Goal: Information Seeking & Learning: Understand process/instructions

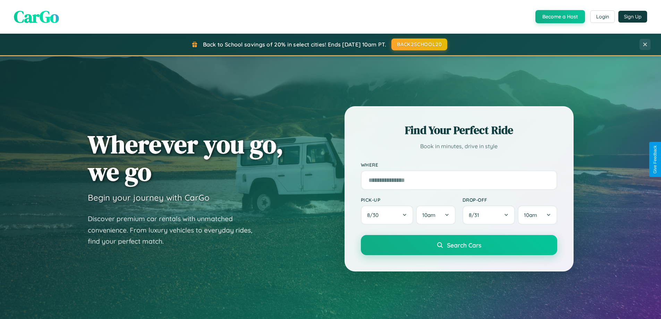
scroll to position [1335, 0]
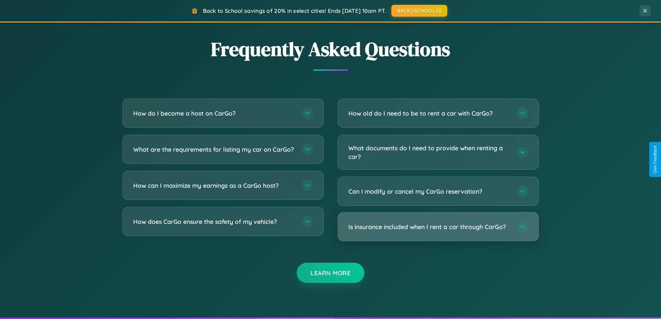
click at [438, 227] on h3 "Is insurance included when I rent a car through CarGo?" at bounding box center [429, 226] width 162 height 9
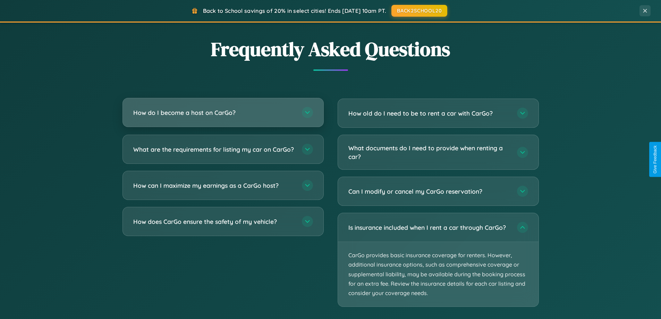
click at [223, 113] on h3 "How do I become a host on CarGo?" at bounding box center [214, 112] width 162 height 9
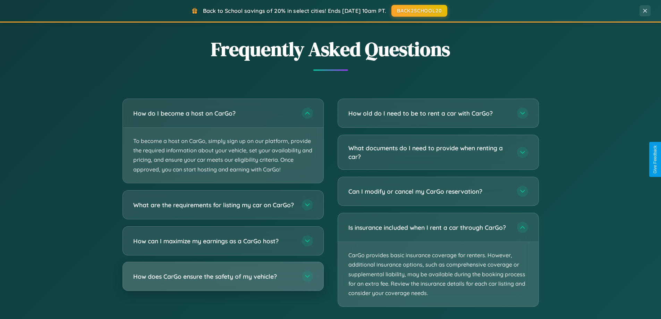
click at [223, 280] on h3 "How does CarGo ensure the safety of my vehicle?" at bounding box center [214, 276] width 162 height 9
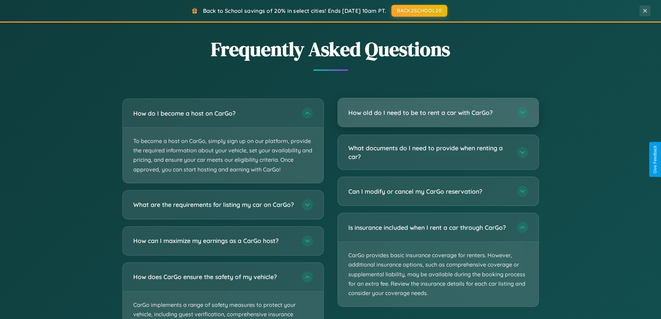
click at [438, 113] on h3 "How old do I need to be to rent a car with CarGo?" at bounding box center [429, 112] width 162 height 9
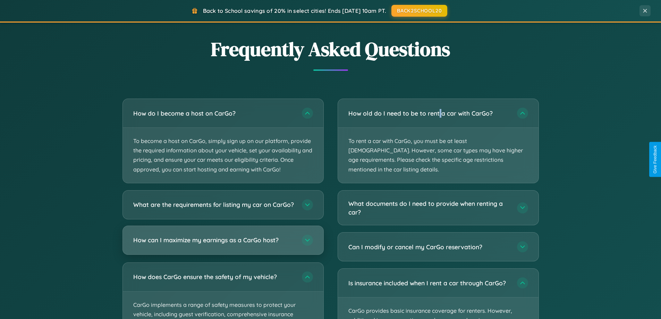
click at [223, 244] on h3 "How can I maximize my earnings as a CarGo host?" at bounding box center [214, 240] width 162 height 9
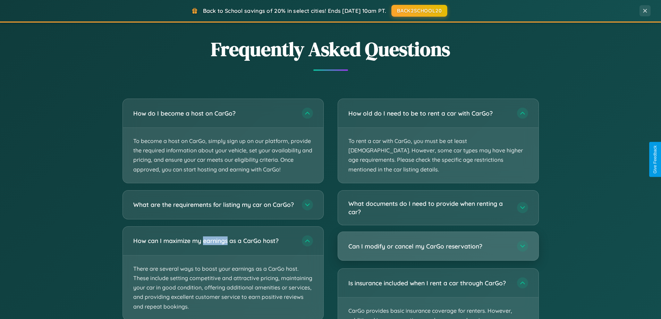
click at [438, 242] on h3 "Can I modify or cancel my CarGo reservation?" at bounding box center [429, 246] width 162 height 9
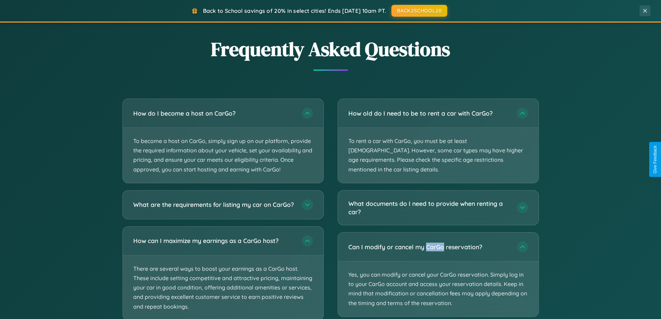
scroll to position [1443, 0]
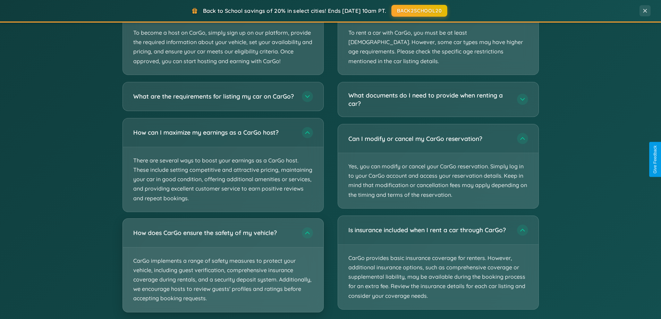
click at [223, 272] on p "CarGo implements a range of safety measures to protect your vehicle, including …" at bounding box center [223, 279] width 200 height 65
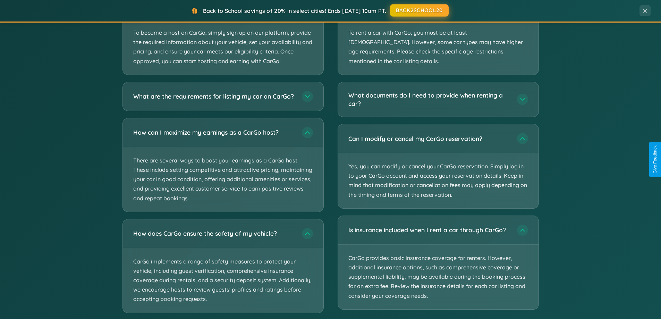
click at [419, 11] on button "BACK2SCHOOL20" at bounding box center [419, 10] width 59 height 12
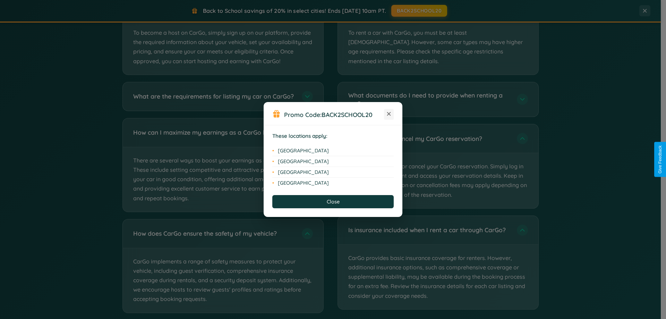
click at [389, 114] on icon at bounding box center [389, 114] width 4 height 4
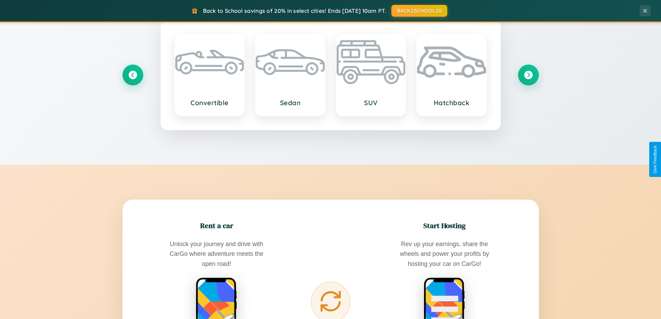
scroll to position [0, 0]
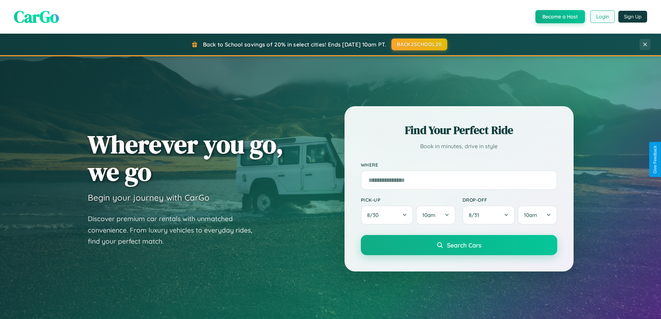
click at [602, 17] on button "Login" at bounding box center [602, 16] width 25 height 12
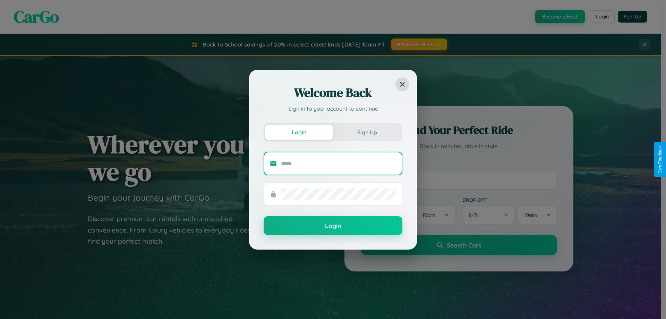
click at [339, 163] on input "text" at bounding box center [338, 163] width 115 height 11
type input "**********"
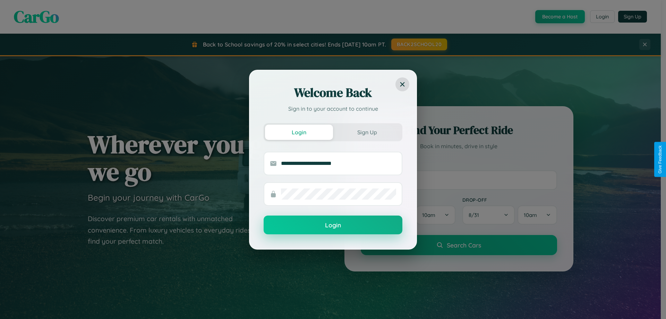
click at [333, 225] on button "Login" at bounding box center [333, 224] width 139 height 19
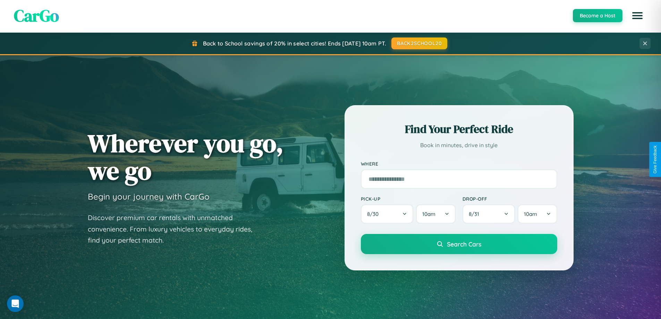
scroll to position [1115, 0]
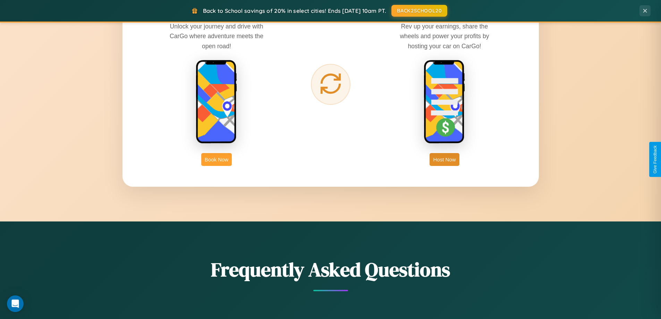
click at [216, 159] on button "Book Now" at bounding box center [216, 159] width 31 height 13
